Goal: Information Seeking & Learning: Learn about a topic

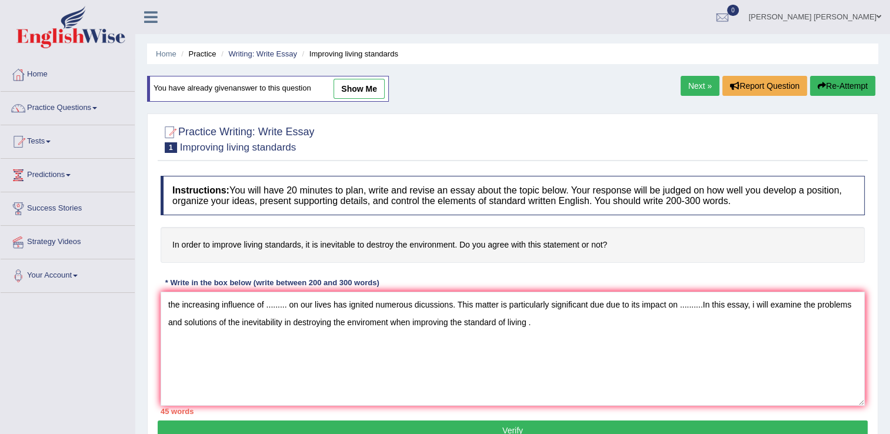
click at [587, 334] on textarea "the increasing influence of ......... on our lives has ignited numerous dicussi…" at bounding box center [513, 349] width 704 height 114
click at [540, 324] on textarea "the increasing influence of ......... on our lives has ignited numerous dicussi…" at bounding box center [513, 349] width 704 height 114
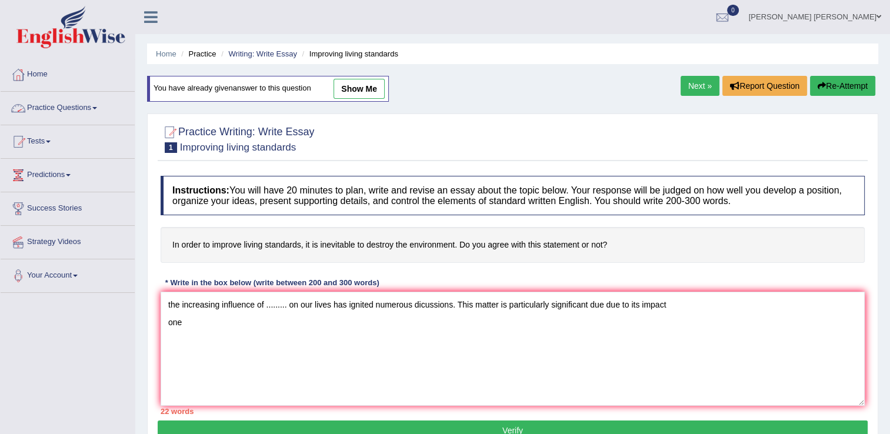
type textarea "the increasing influence of ......... on our lives has ignited numerous dicussi…"
click at [54, 105] on link "Practice Questions" at bounding box center [68, 106] width 134 height 29
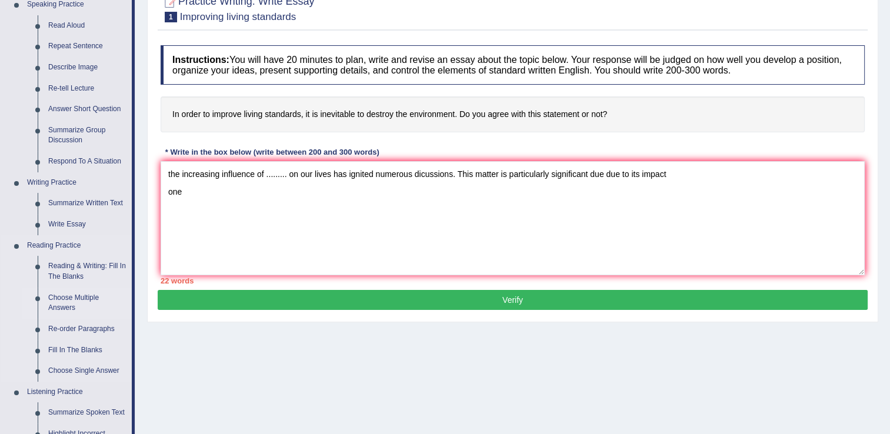
scroll to position [118, 0]
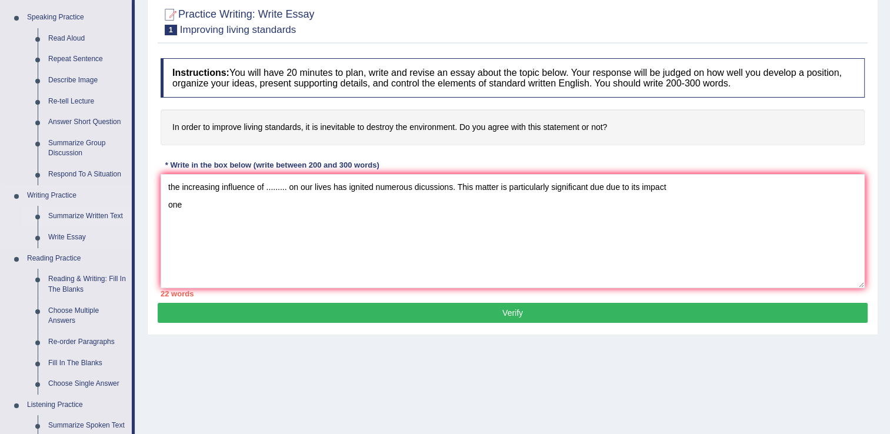
click at [90, 216] on link "Summarize Written Text" at bounding box center [87, 216] width 89 height 21
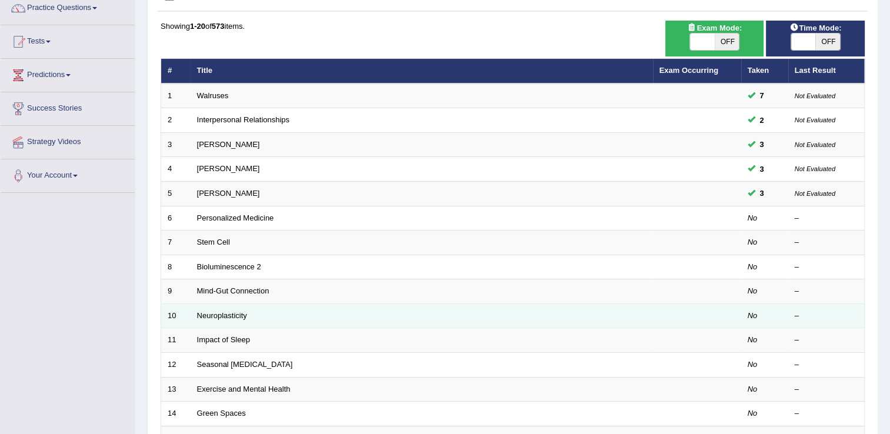
scroll to position [118, 0]
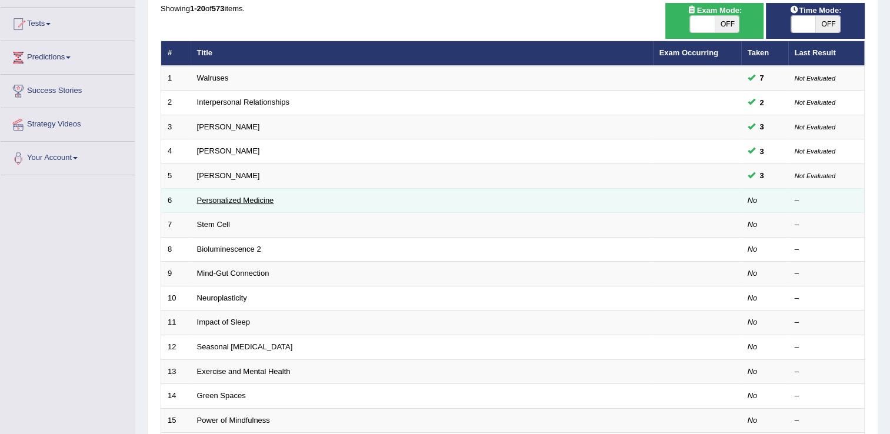
click at [232, 201] on link "Personalized Medicine" at bounding box center [235, 200] width 77 height 9
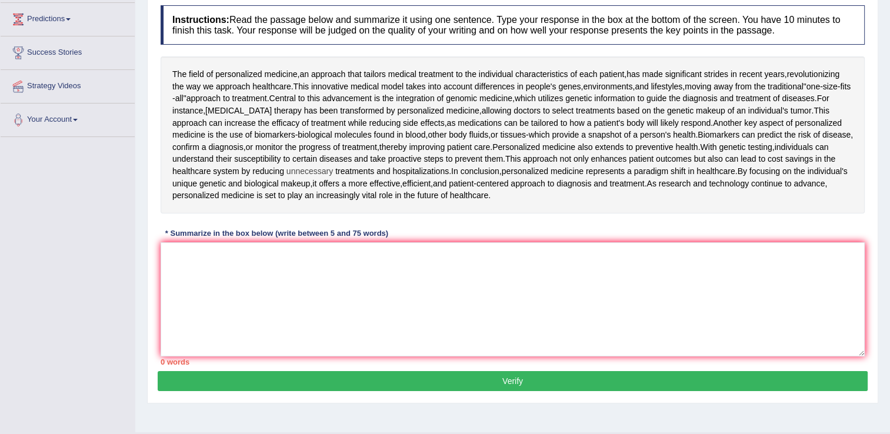
scroll to position [177, 0]
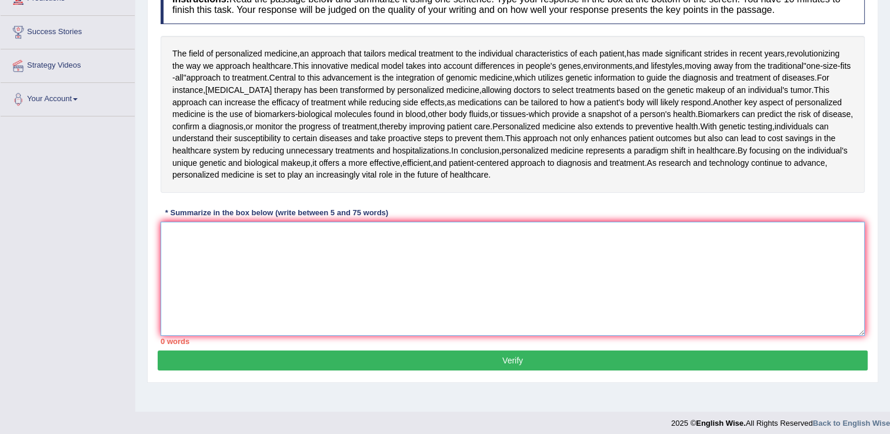
click at [245, 239] on textarea at bounding box center [513, 279] width 704 height 114
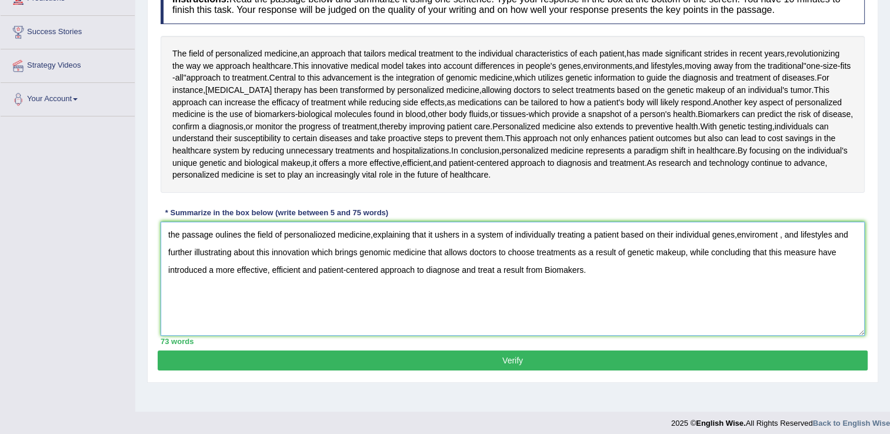
click at [172, 235] on textarea "the passage oulines the field of personaliozed medicine,explaining that it ushe…" at bounding box center [513, 279] width 704 height 114
click at [739, 236] on textarea "The passage oulines the field of personaliozed medicine,explaining that it ushe…" at bounding box center [513, 279] width 704 height 114
click at [784, 237] on textarea "The passage oulines the field of personaliozed medicine,explaining that it ushe…" at bounding box center [513, 279] width 704 height 114
click at [607, 274] on textarea "The passage oulines the field of personaliozed medicine,explaining that it ushe…" at bounding box center [513, 279] width 704 height 114
click at [501, 269] on textarea "The passage oulines the field of personaliozed medicine,explaining that it ushe…" at bounding box center [513, 279] width 704 height 114
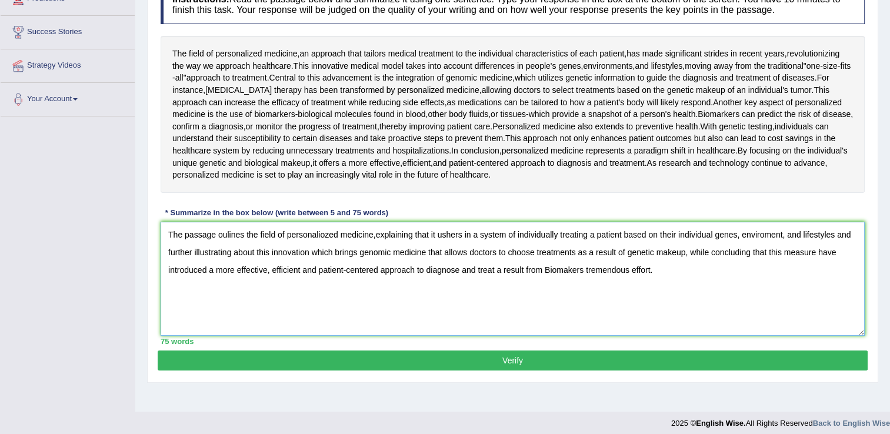
click at [497, 272] on textarea "The passage oulines the field of personaliozed medicine,explaining that it ushe…" at bounding box center [513, 279] width 704 height 114
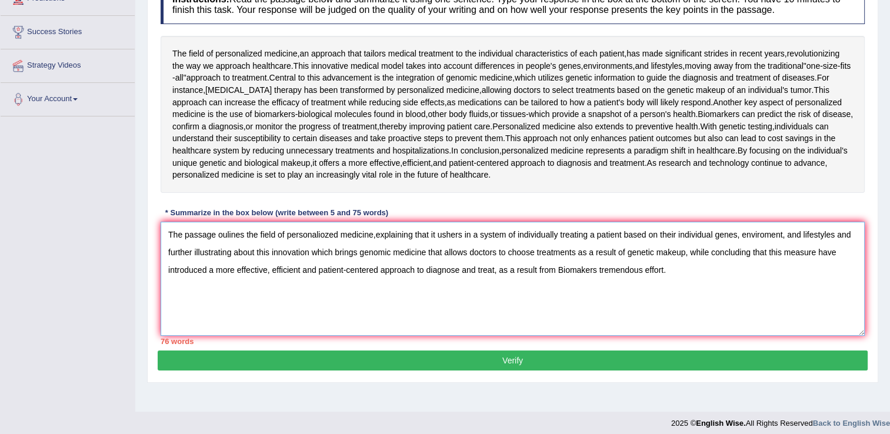
click at [499, 272] on textarea "The passage oulines the field of personaliozed medicine,explaining that it ushe…" at bounding box center [513, 279] width 704 height 114
click at [477, 234] on textarea "The passage oulines the field of personaliozed medicine,explaining that it ushe…" at bounding box center [513, 279] width 704 height 114
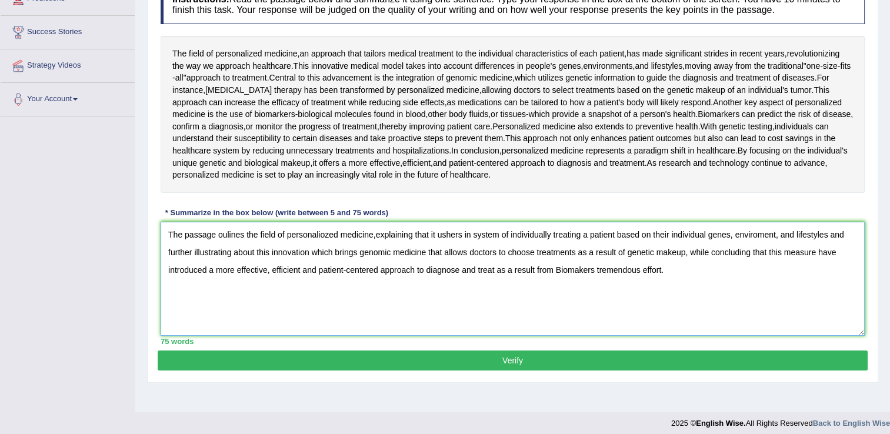
click at [500, 234] on textarea "The passage oulines the field of personaliozed medicine,explaining that it ushe…" at bounding box center [513, 279] width 704 height 114
type textarea "The passage oulines the field of personaliozed medicine,explaining that it ushe…"
click at [278, 354] on button "Verify" at bounding box center [513, 361] width 710 height 20
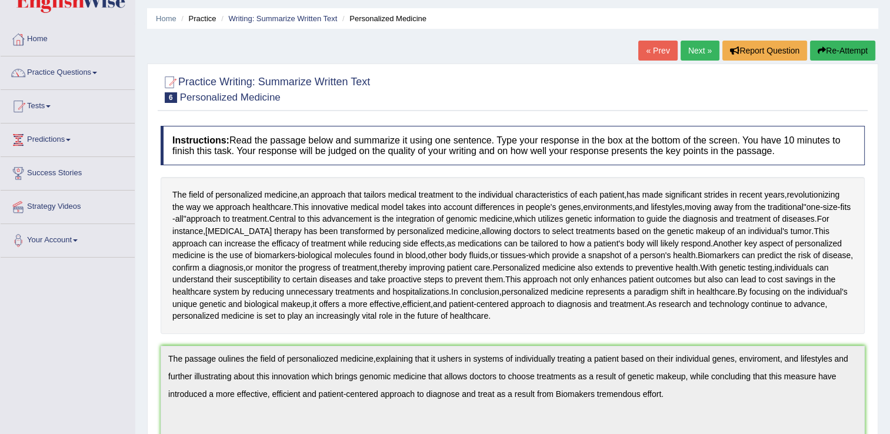
scroll to position [0, 0]
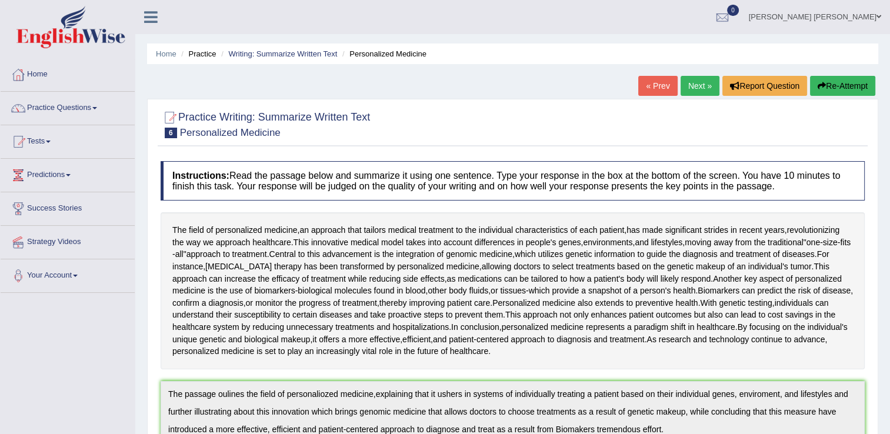
click at [836, 88] on button "Re-Attempt" at bounding box center [842, 86] width 65 height 20
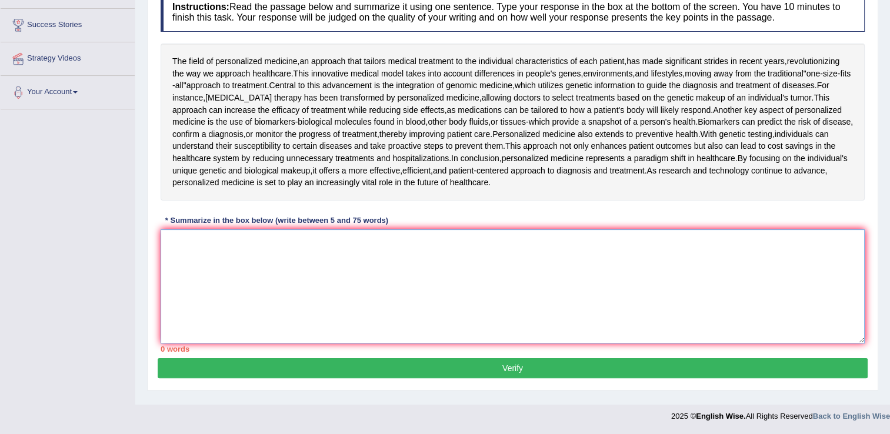
paste textarea "The passage oulines the field of personaliozed medicine,explaining that it ushe…"
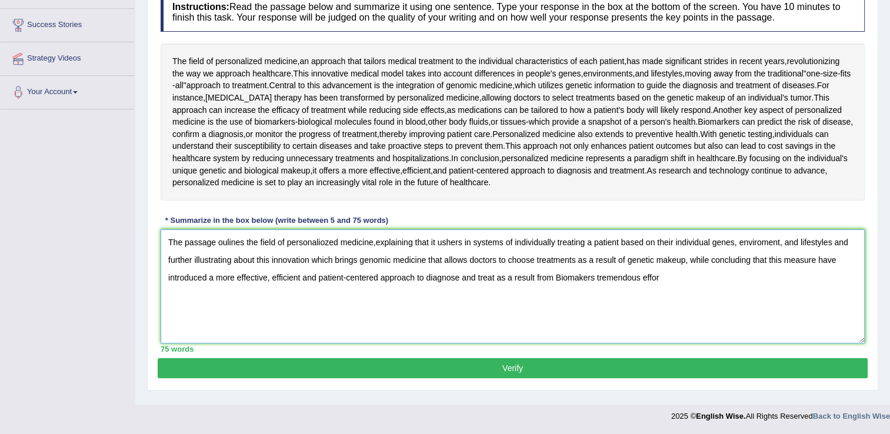
click at [324, 244] on textarea "The passage oulines the field of personaliozed medicine,explaining that it ushe…" at bounding box center [513, 286] width 704 height 114
click at [371, 238] on textarea "The passage oulines the field of personalized medicine,explaining that it usher…" at bounding box center [513, 286] width 704 height 114
click at [577, 277] on textarea "The passage oulines the field of personalized medicine, explaining that it ushe…" at bounding box center [513, 286] width 704 height 114
click at [581, 276] on textarea "The passage oulines the field of personalized medicine, explaining that it ushe…" at bounding box center [513, 286] width 704 height 114
click at [302, 278] on textarea "The passage oulines the field of personalized medicine, explaining that it ushe…" at bounding box center [513, 286] width 704 height 114
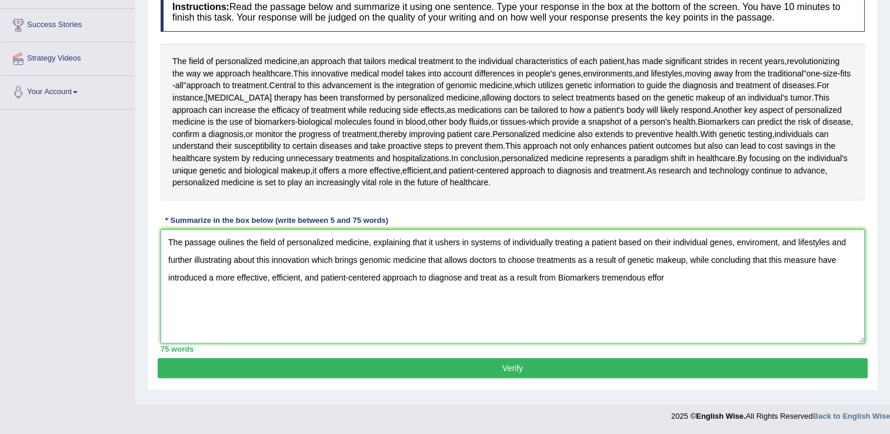
click at [227, 241] on textarea "The passage oulines the field of personalized medicine, explaining that it ushe…" at bounding box center [513, 286] width 704 height 114
click at [672, 279] on textarea "The passage outlines the field of personalized medicine, explaining that it ush…" at bounding box center [513, 286] width 704 height 114
type textarea "The passage outlines the field of personalized medicine, explaining that it ush…"
click at [617, 367] on button "Verify" at bounding box center [513, 368] width 710 height 20
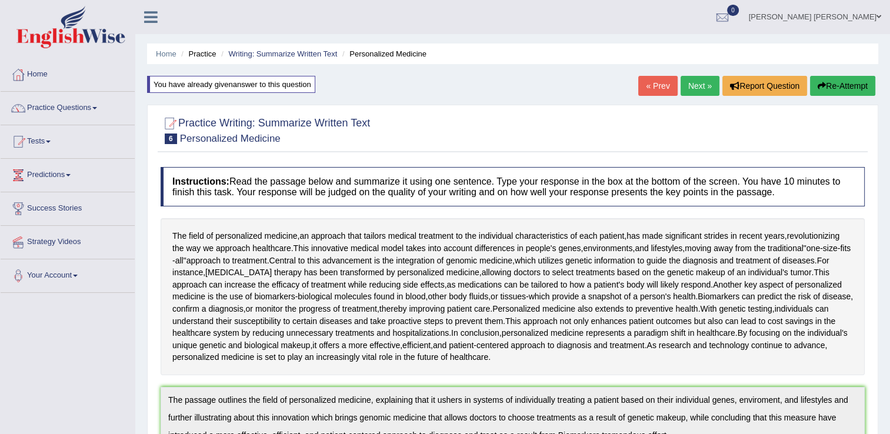
click at [841, 86] on button "Re-Attempt" at bounding box center [842, 86] width 65 height 20
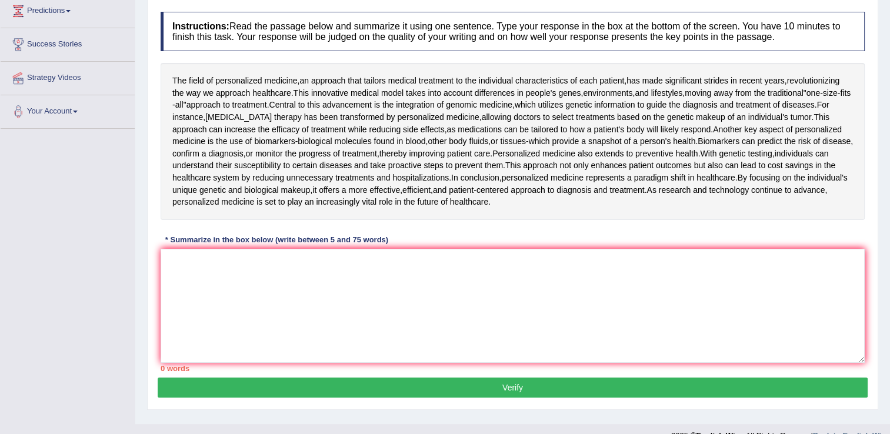
scroll to position [184, 0]
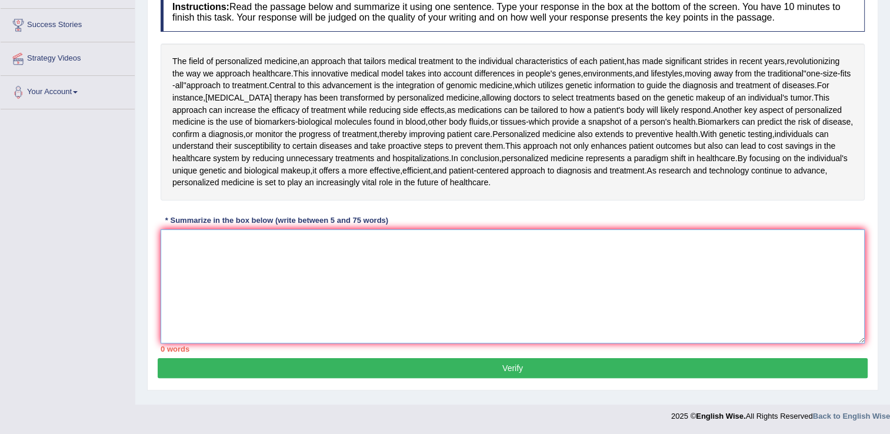
paste textarea "The passage outlines the field of personalized medicine, explaining that it ush…"
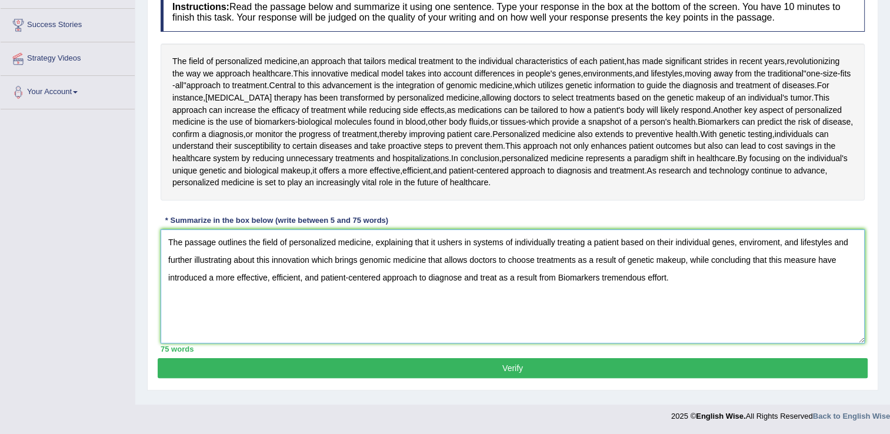
click at [762, 242] on textarea "The passage outlines the field of personalized medicine, explaining that it ush…" at bounding box center [513, 286] width 704 height 114
click at [383, 277] on textarea "The passage outlines the field of personalized medicine, explaining that it ush…" at bounding box center [513, 286] width 704 height 114
click at [417, 279] on textarea "The passage outlines the field of personalized medicine, explaining that it ush…" at bounding box center [513, 286] width 704 height 114
click at [511, 278] on textarea "The passage outlines the field of personalized medicine, explaining that it ush…" at bounding box center [513, 286] width 704 height 114
type textarea "The passage outlines the field of personalized medicine, explaining that it ush…"
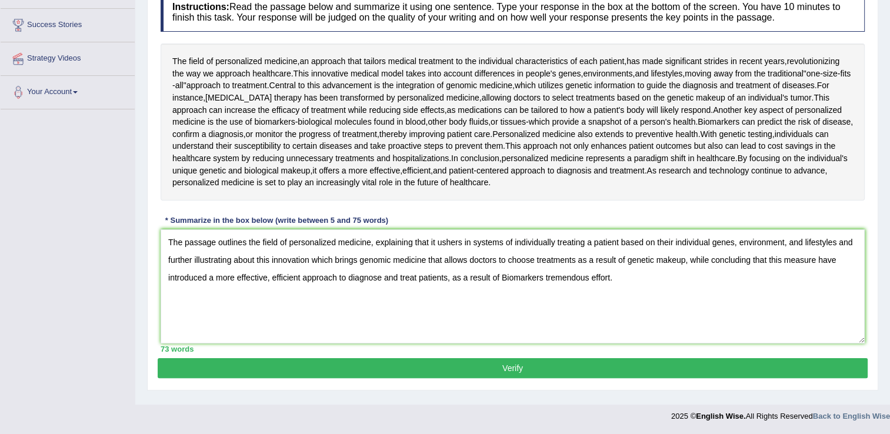
click at [485, 368] on button "Verify" at bounding box center [513, 368] width 710 height 20
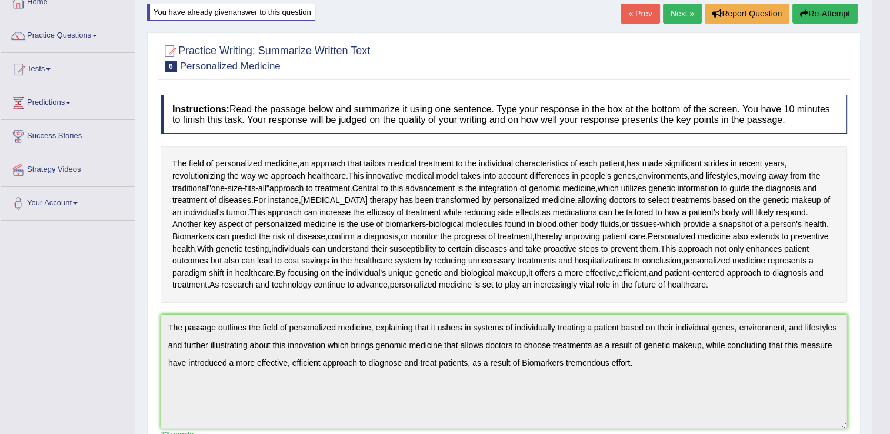
scroll to position [66, 0]
